Goal: Transaction & Acquisition: Download file/media

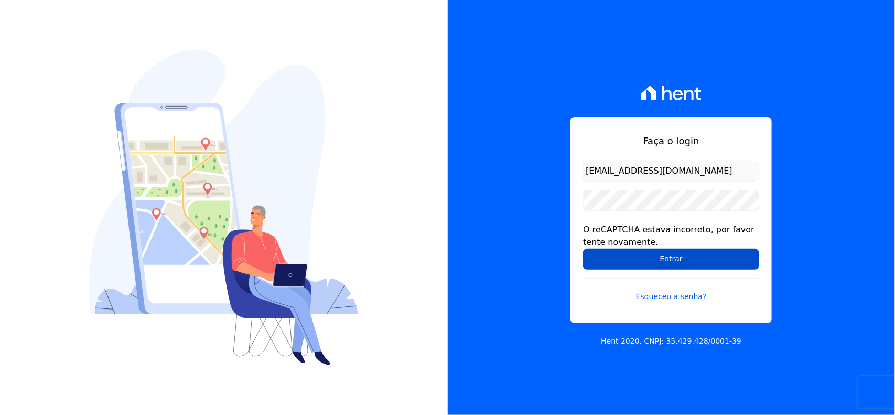
drag, startPoint x: 0, startPoint y: 0, endPoint x: 696, endPoint y: 252, distance: 740.4
click at [696, 252] on input "Entrar" at bounding box center [671, 258] width 176 height 21
click at [616, 261] on input "Entrar" at bounding box center [671, 258] width 176 height 21
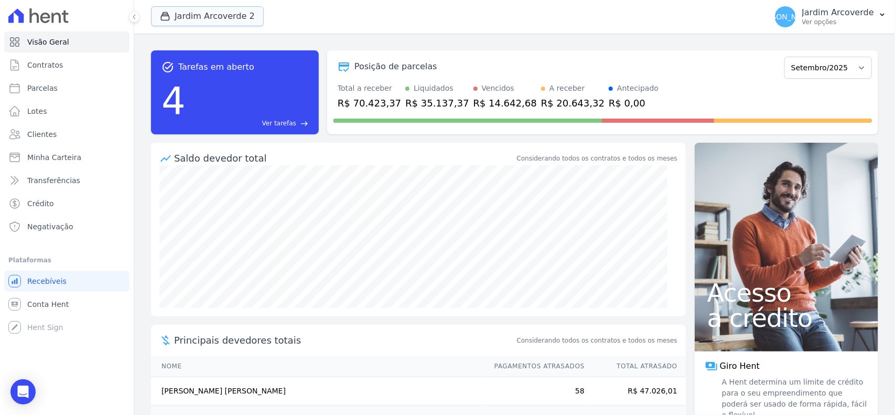
drag, startPoint x: 172, startPoint y: 12, endPoint x: 164, endPoint y: 51, distance: 39.6
click at [173, 12] on div "button" at bounding box center [167, 16] width 15 height 10
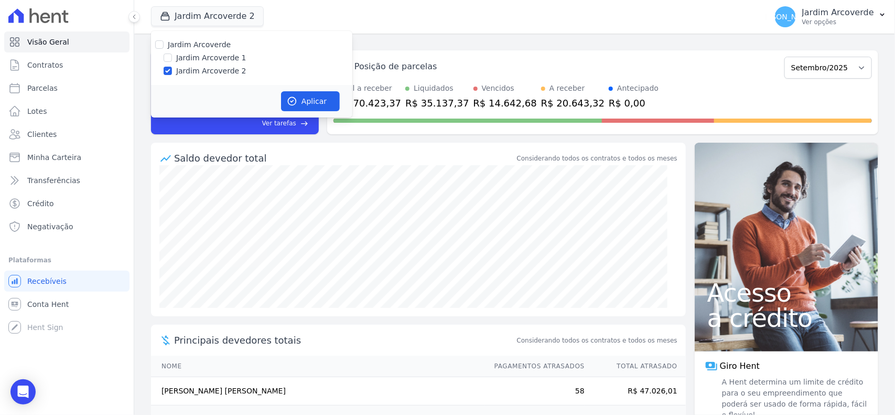
click at [182, 56] on label "Jardim Arcoverde 1" at bounding box center [211, 57] width 70 height 11
click at [172, 56] on input "Jardim Arcoverde 1" at bounding box center [168, 57] width 8 height 8
checkbox input "true"
click at [307, 103] on button "Aplicar" at bounding box center [310, 101] width 59 height 20
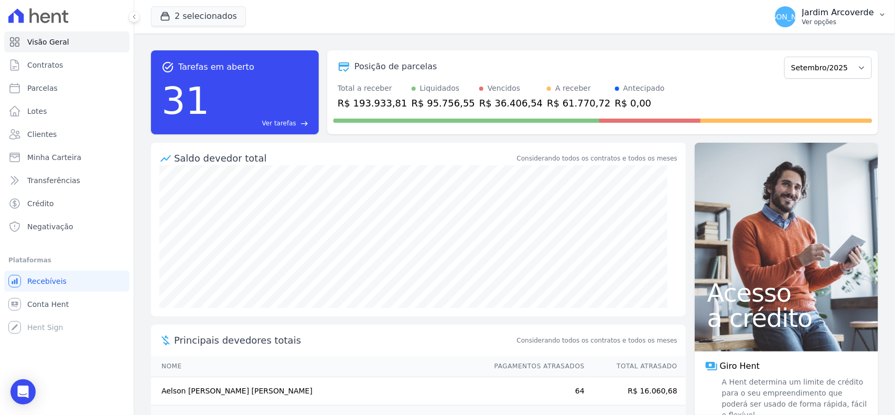
click at [814, 28] on button "JA Jardim Arcoverde Ver opções" at bounding box center [830, 16] width 128 height 29
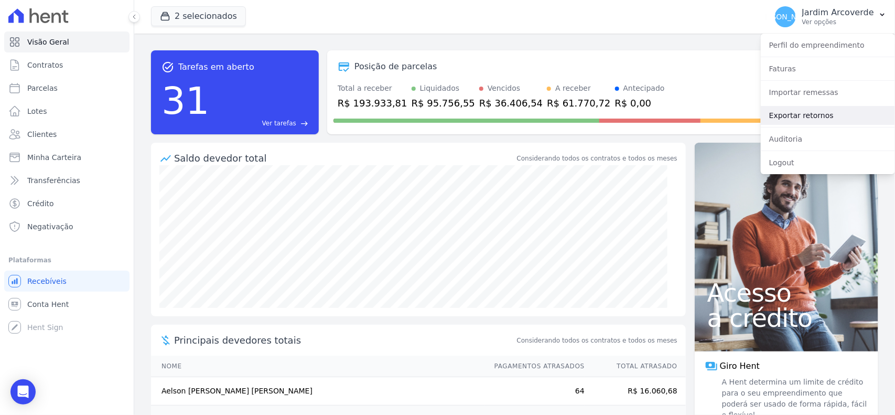
click at [820, 114] on link "Exportar retornos" at bounding box center [828, 115] width 134 height 19
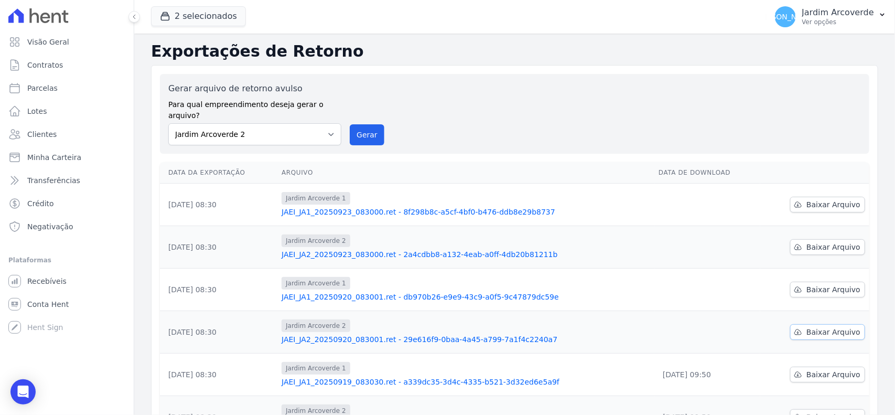
click at [816, 327] on span "Baixar Arquivo" at bounding box center [833, 332] width 54 height 10
click at [835, 284] on span "Baixar Arquivo" at bounding box center [833, 289] width 54 height 10
click at [827, 242] on span "Baixar Arquivo" at bounding box center [833, 247] width 54 height 10
click at [828, 200] on link "Baixar Arquivo" at bounding box center [827, 205] width 75 height 16
